Goal: Transaction & Acquisition: Purchase product/service

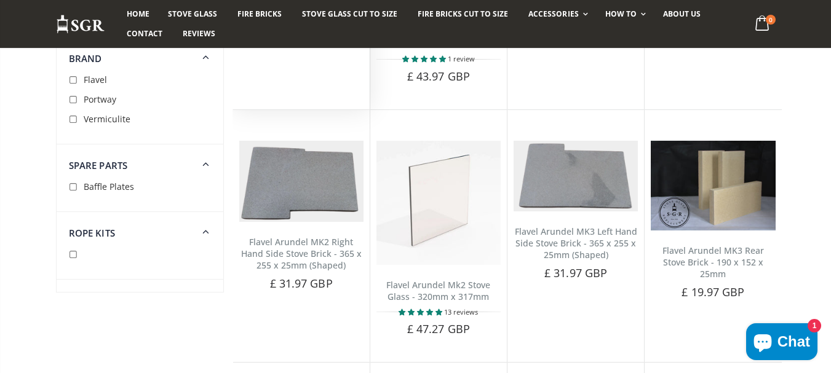
scroll to position [369, 0]
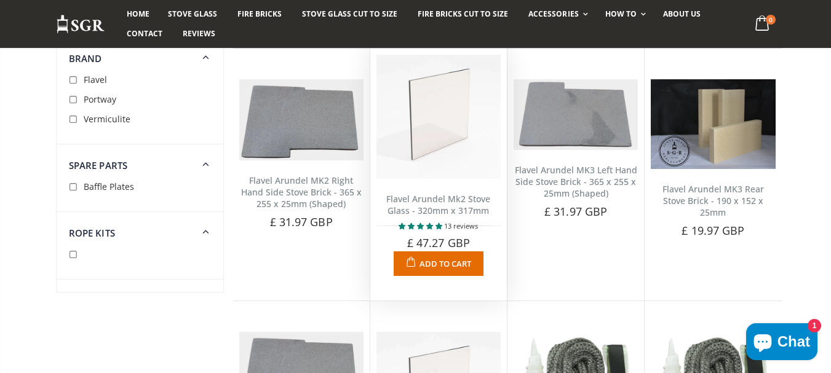
click at [421, 226] on span "4.92 stars" at bounding box center [421, 226] width 9 height 6
click at [441, 108] on img at bounding box center [438, 117] width 124 height 124
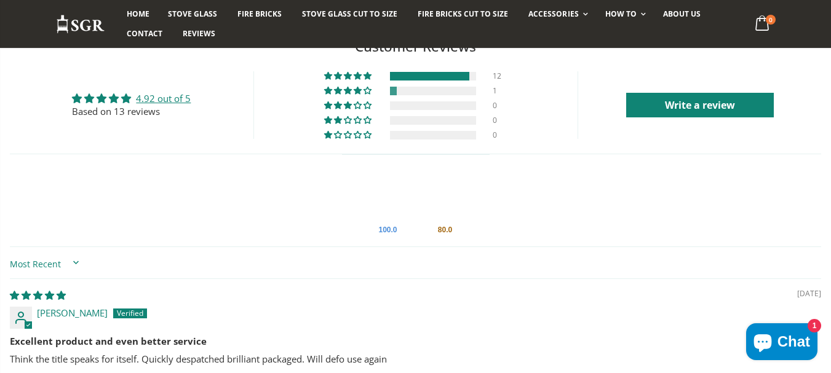
scroll to position [984, 0]
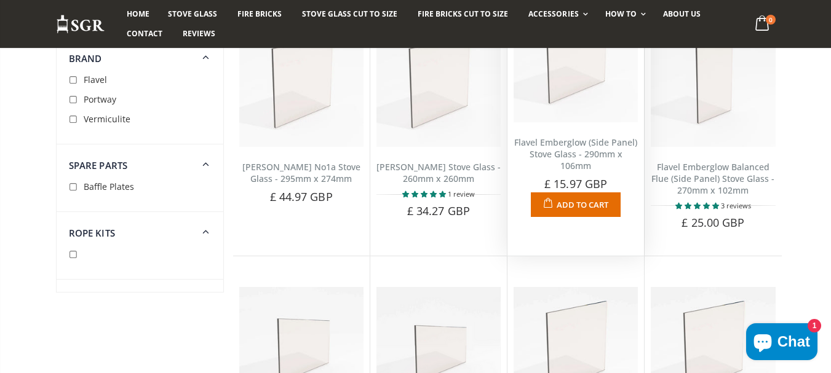
scroll to position [1230, 0]
